Goal: Navigation & Orientation: Find specific page/section

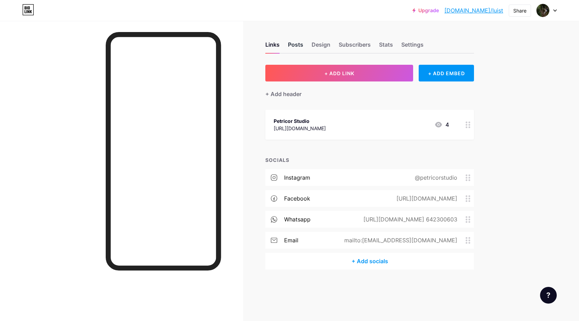
click at [297, 46] on div "Posts" at bounding box center [295, 46] width 15 height 13
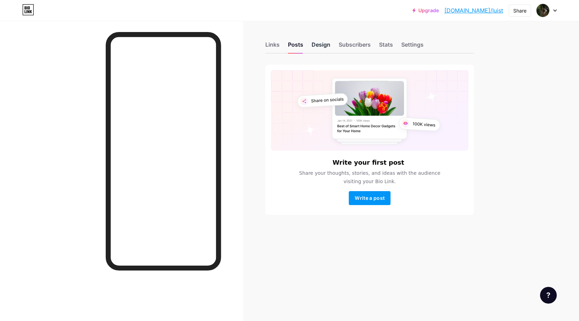
click at [320, 48] on div "Design" at bounding box center [321, 46] width 19 height 13
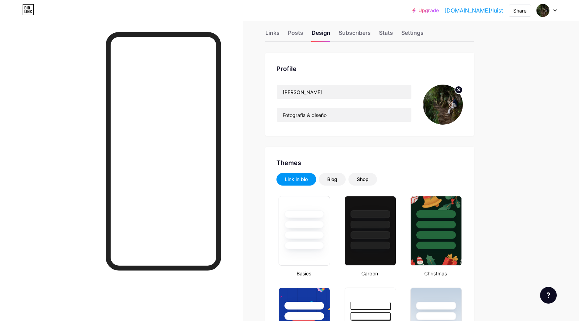
scroll to position [17, 0]
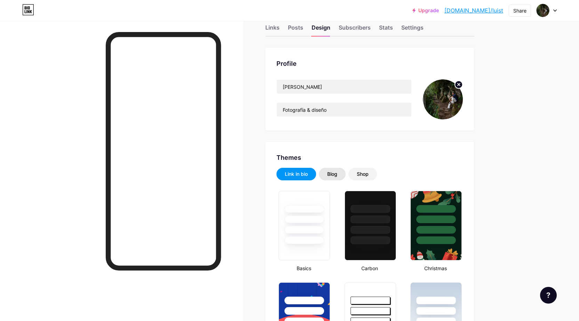
click at [334, 177] on div "Blog" at bounding box center [332, 173] width 10 height 7
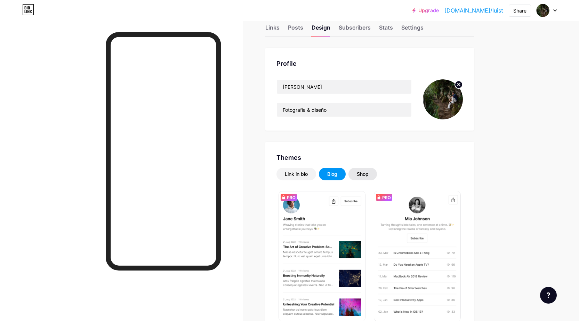
click at [358, 178] on div "Shop" at bounding box center [363, 174] width 29 height 13
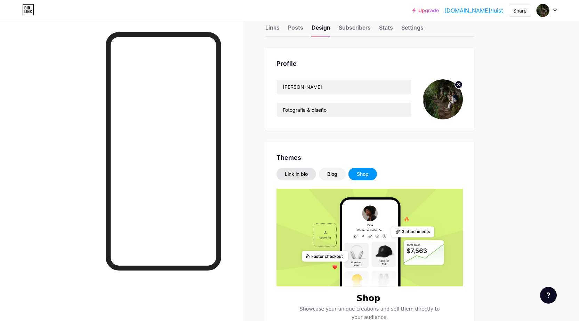
click at [299, 173] on div "Link in bio" at bounding box center [296, 173] width 23 height 7
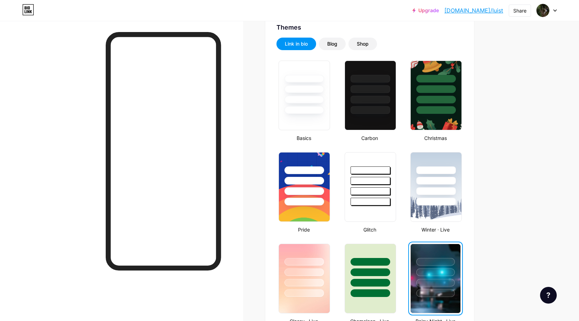
scroll to position [0, 0]
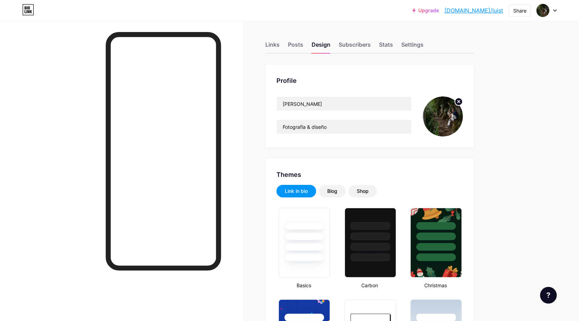
click at [27, 6] on icon at bounding box center [27, 7] width 1 height 3
